Goal: Browse casually: Explore the website without a specific task or goal

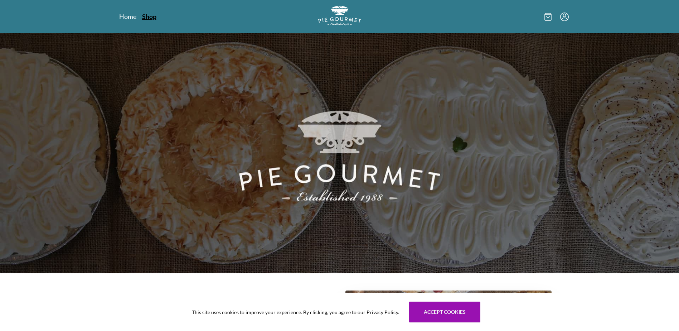
click at [148, 18] on link "Shop" at bounding box center [149, 16] width 14 height 9
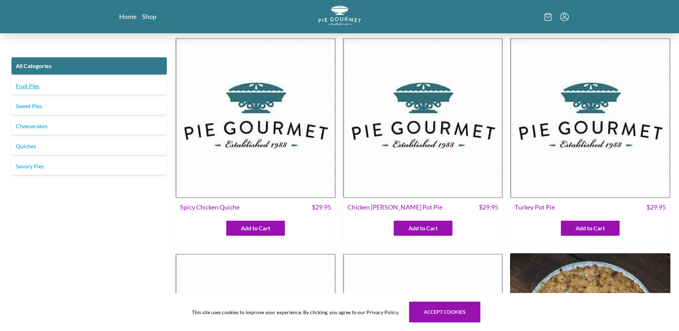
click at [37, 87] on link "Fruit Pies" at bounding box center [88, 85] width 155 height 17
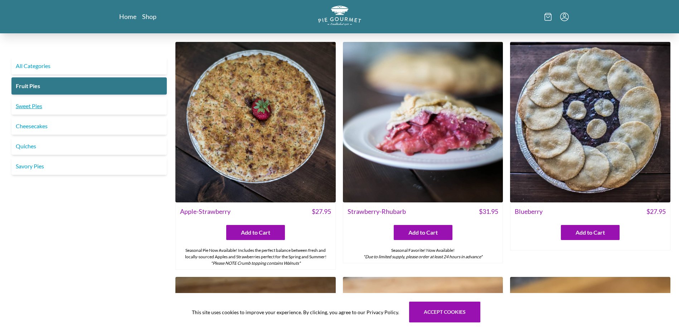
click at [40, 108] on link "Sweet Pies" at bounding box center [88, 105] width 155 height 17
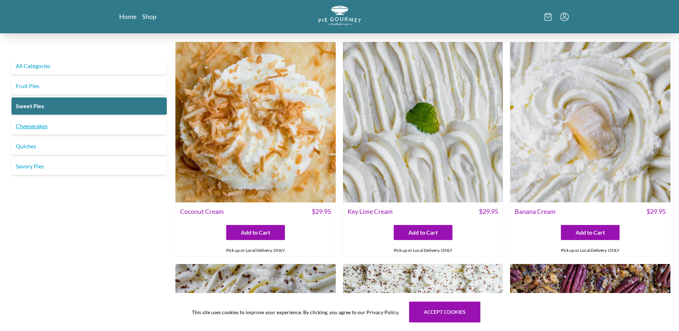
click at [40, 125] on link "Cheesecakes" at bounding box center [88, 125] width 155 height 17
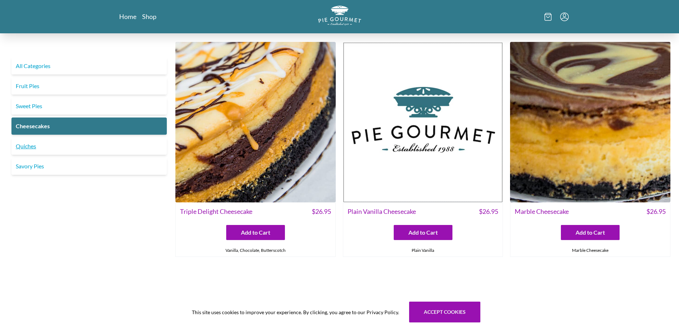
click at [31, 146] on link "Quiches" at bounding box center [88, 146] width 155 height 17
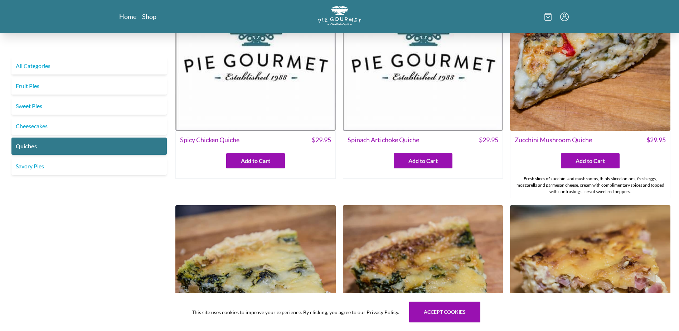
scroll to position [61, 0]
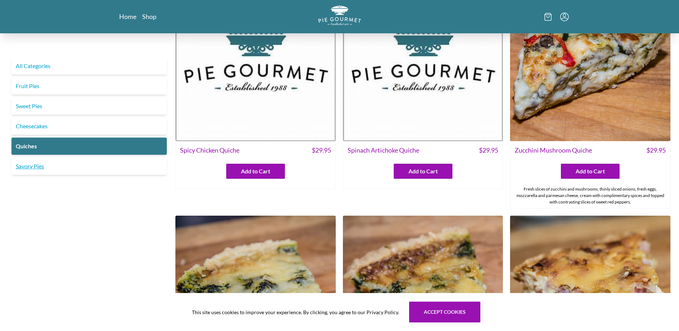
click at [32, 167] on link "Savory Pies" at bounding box center [88, 166] width 155 height 17
